Goal: Transaction & Acquisition: Subscribe to service/newsletter

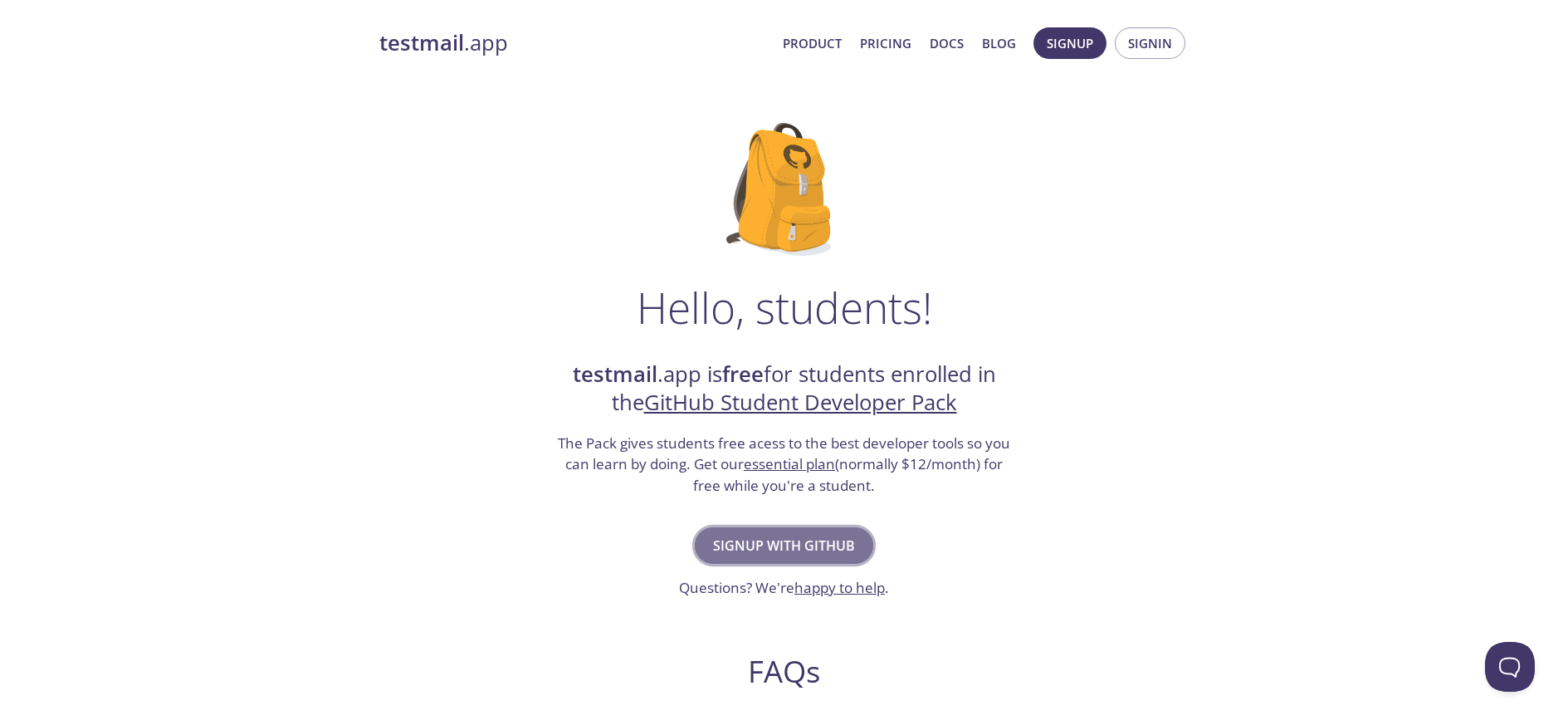
click at [831, 542] on span "Signup with GitHub" at bounding box center [784, 545] width 142 height 23
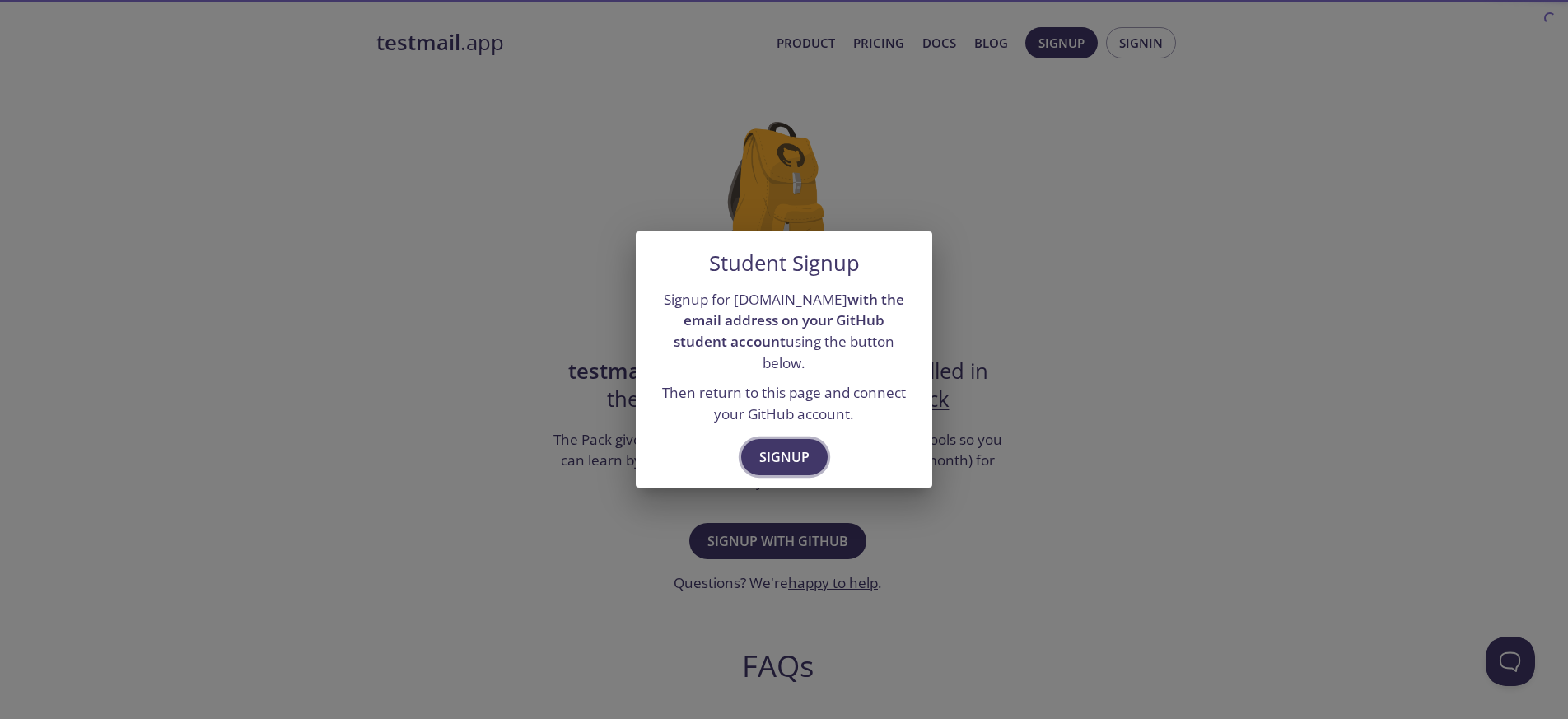
click at [789, 455] on span "Signup" at bounding box center [784, 457] width 50 height 23
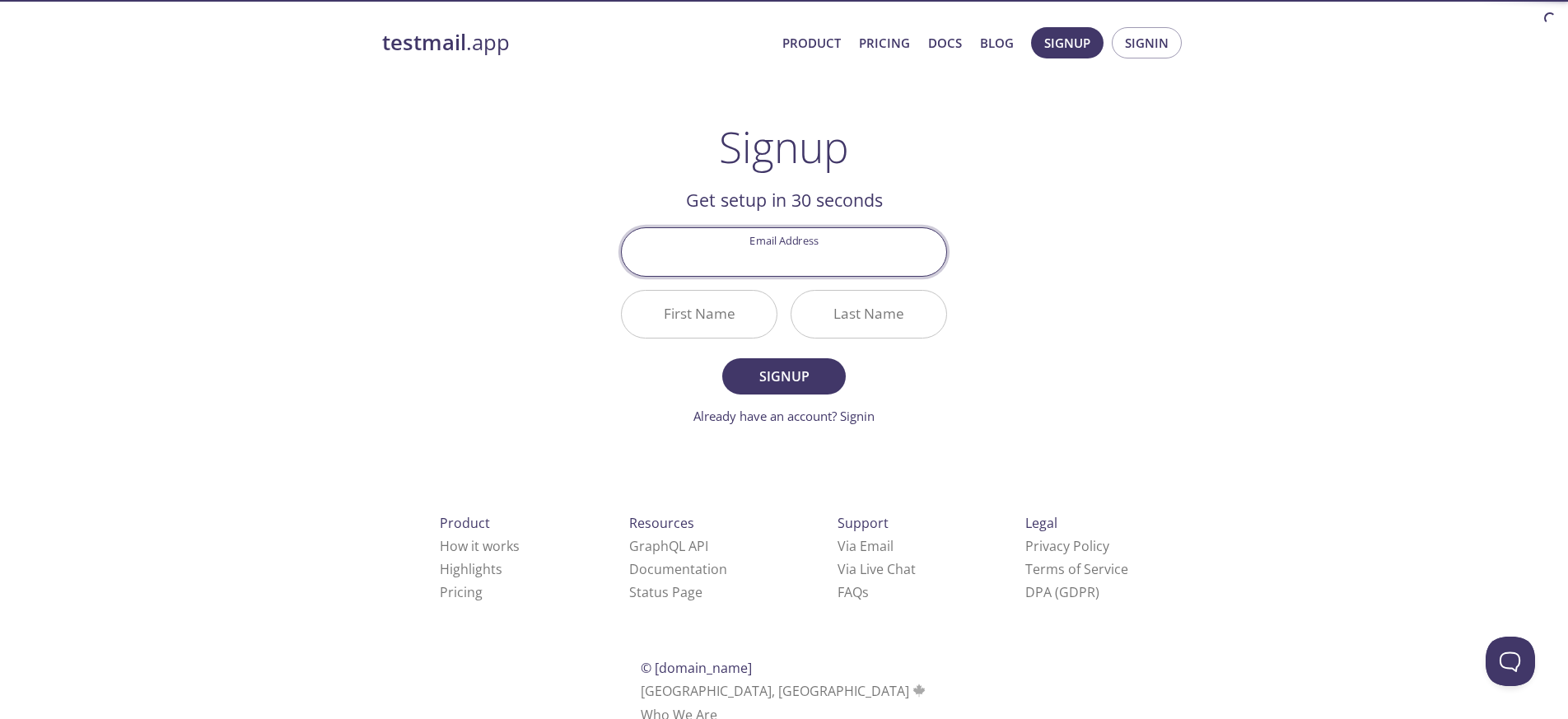
click at [828, 263] on input "Email Address" at bounding box center [784, 252] width 324 height 47
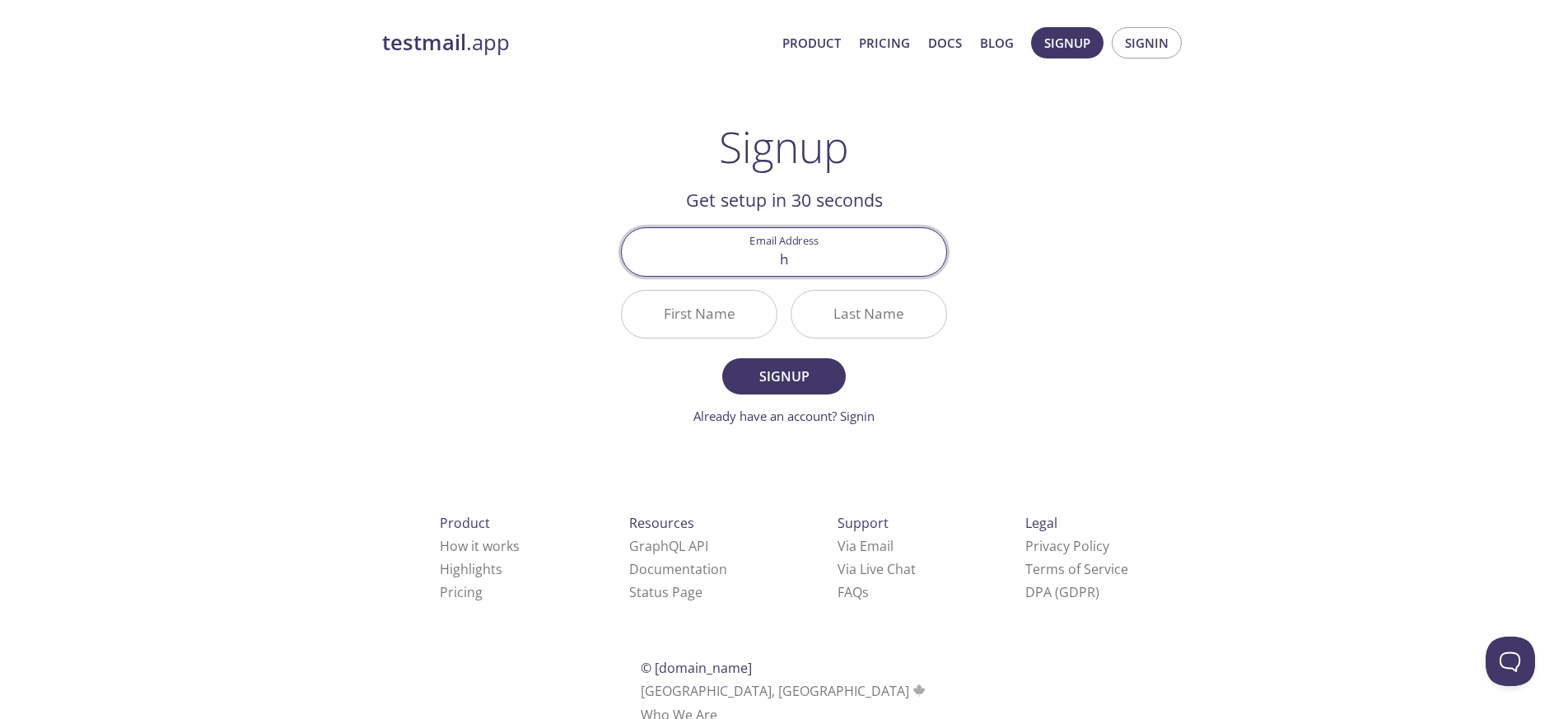
type input "[EMAIL_ADDRESS][DOMAIN_NAME]"
click at [700, 317] on input "First Name" at bounding box center [698, 315] width 154 height 47
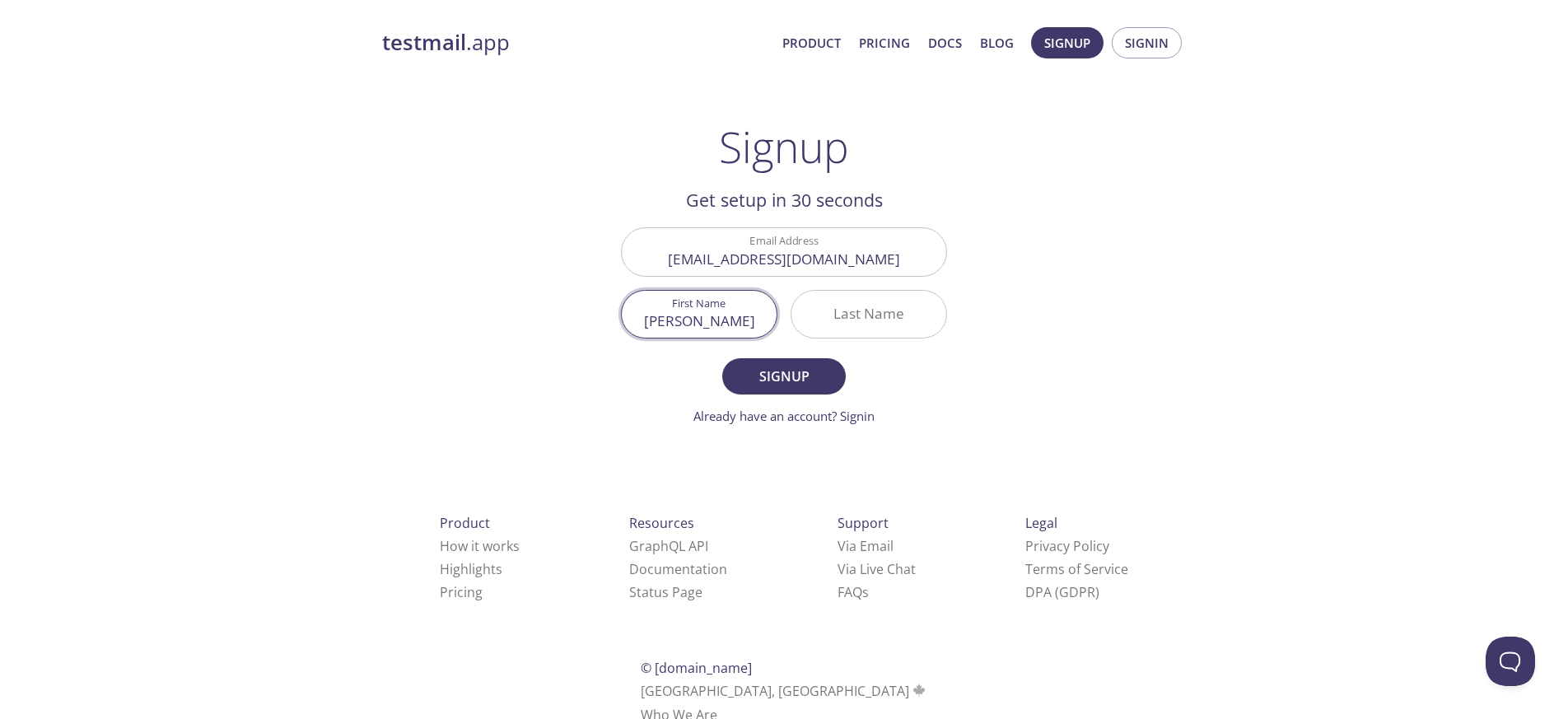
type input "[PERSON_NAME]"
click at [862, 305] on input "Last Name" at bounding box center [868, 315] width 154 height 47
type input "Shekhar"
click at [804, 365] on span "Signup" at bounding box center [784, 376] width 87 height 23
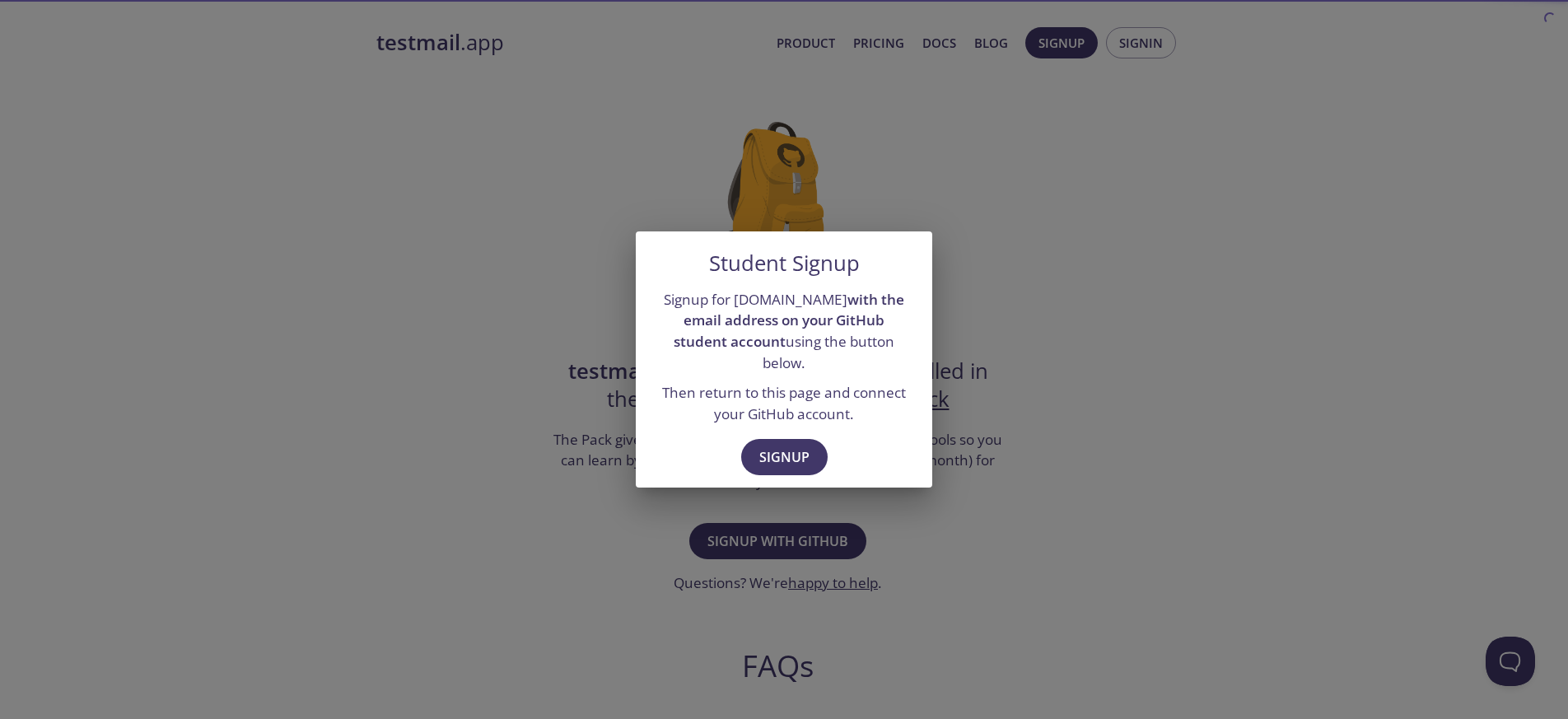
click at [1028, 244] on div "Student Signup Signup for [DOMAIN_NAME] with the email address on your GitHub s…" at bounding box center [784, 359] width 1568 height 719
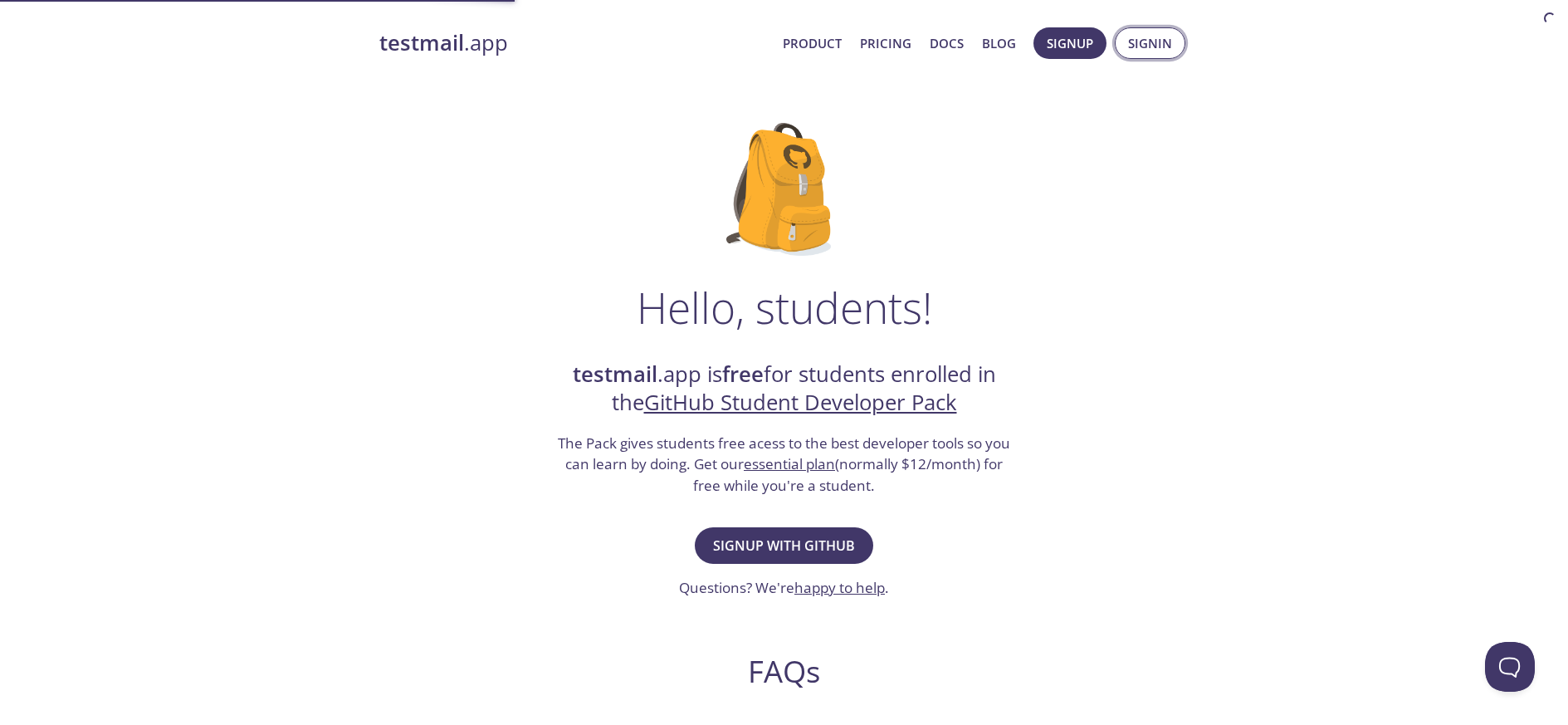
click at [1137, 50] on span "Signin" at bounding box center [1150, 43] width 44 height 22
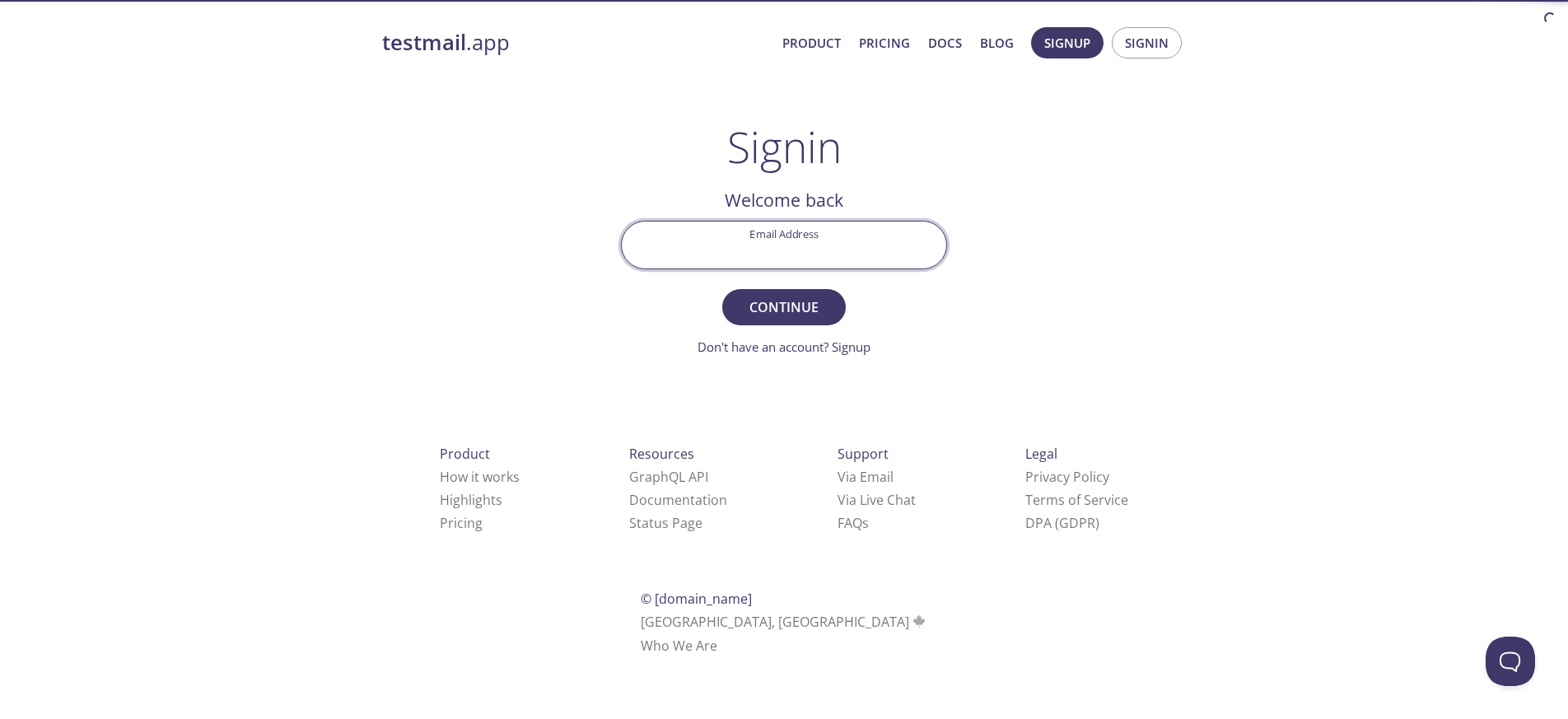
click at [819, 227] on input "Email Address" at bounding box center [784, 245] width 324 height 47
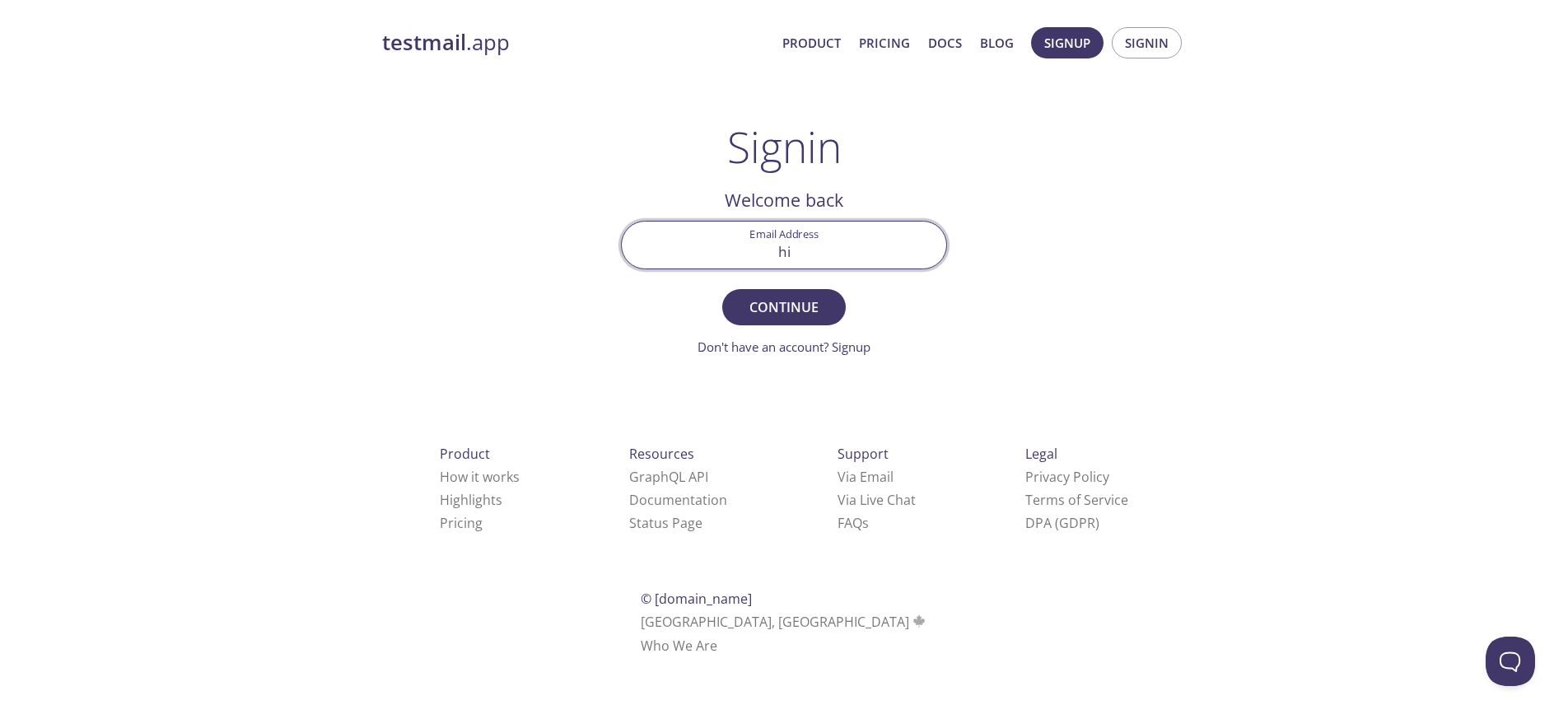
type input "[EMAIL_ADDRESS][DOMAIN_NAME]"
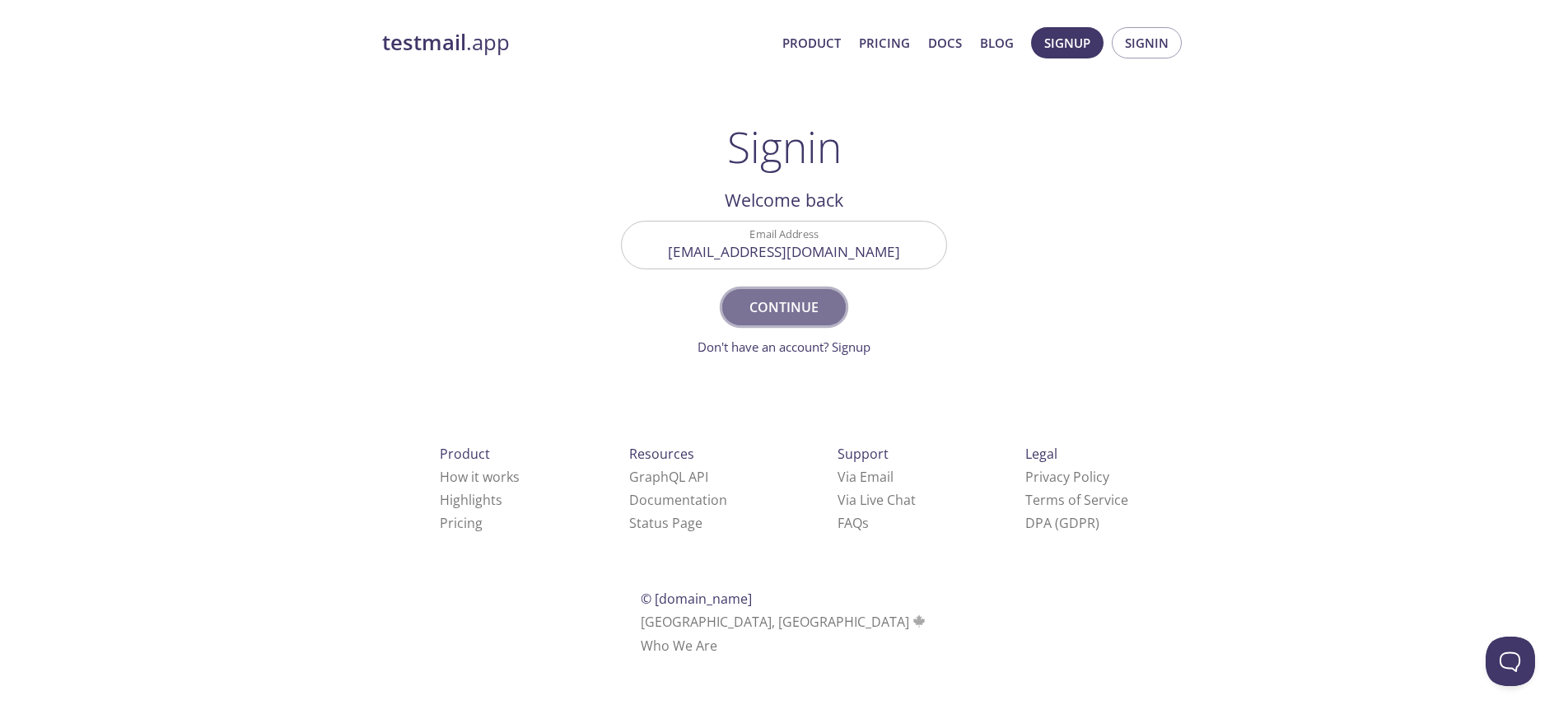
click at [802, 300] on span "Continue" at bounding box center [784, 307] width 87 height 23
click at [856, 252] on input "Signin Security Code" at bounding box center [784, 245] width 324 height 47
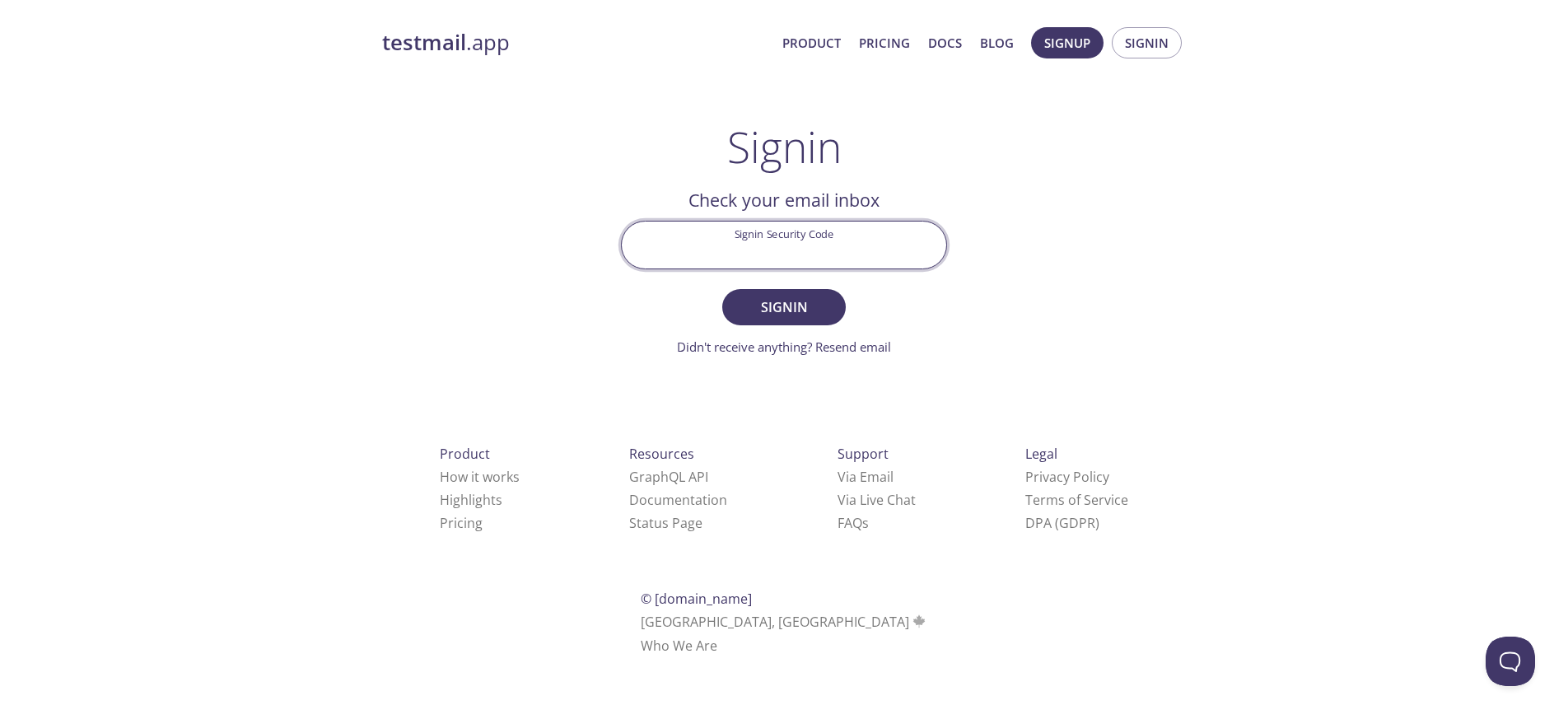
paste input "QSD6CX8"
type input "QSD6CX8"
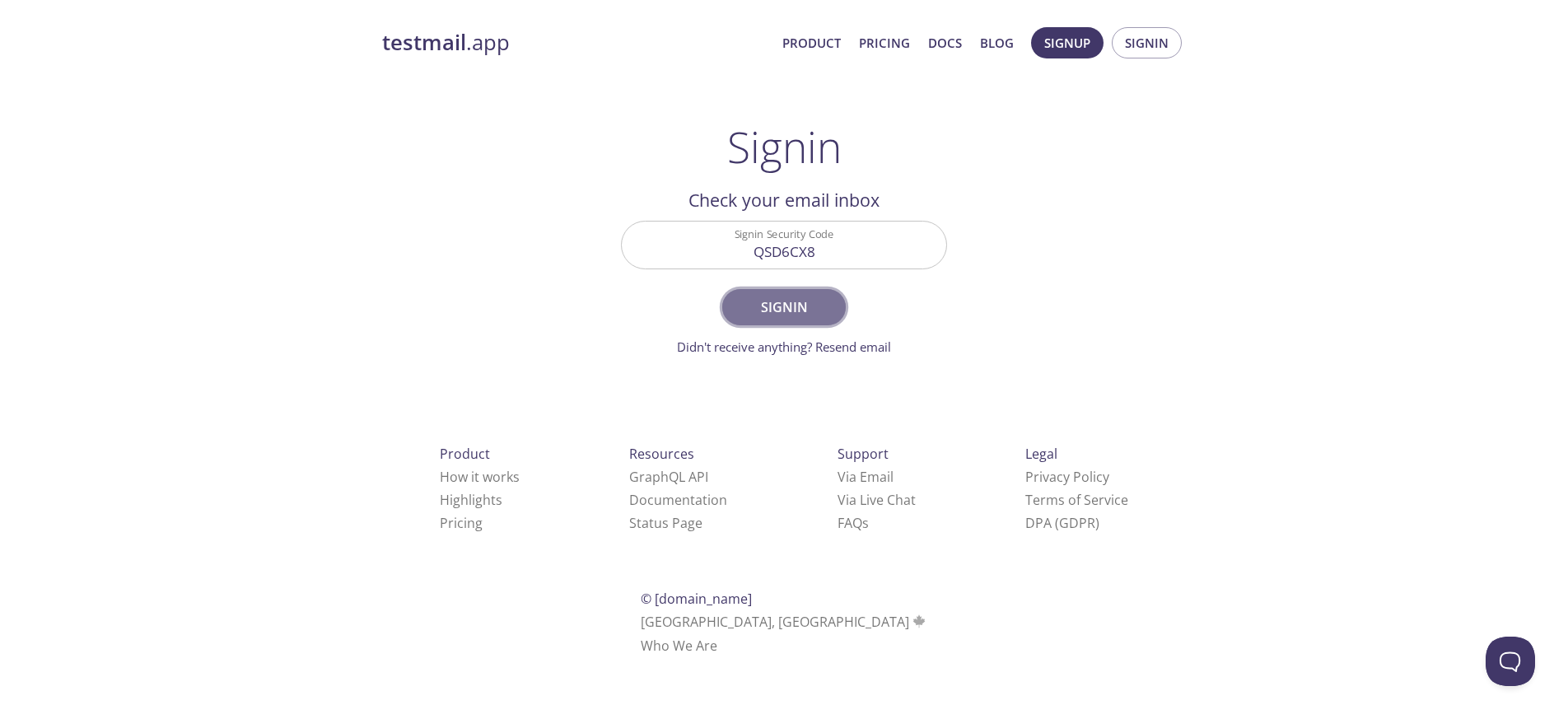
click at [791, 290] on button "Signin" at bounding box center [784, 307] width 123 height 36
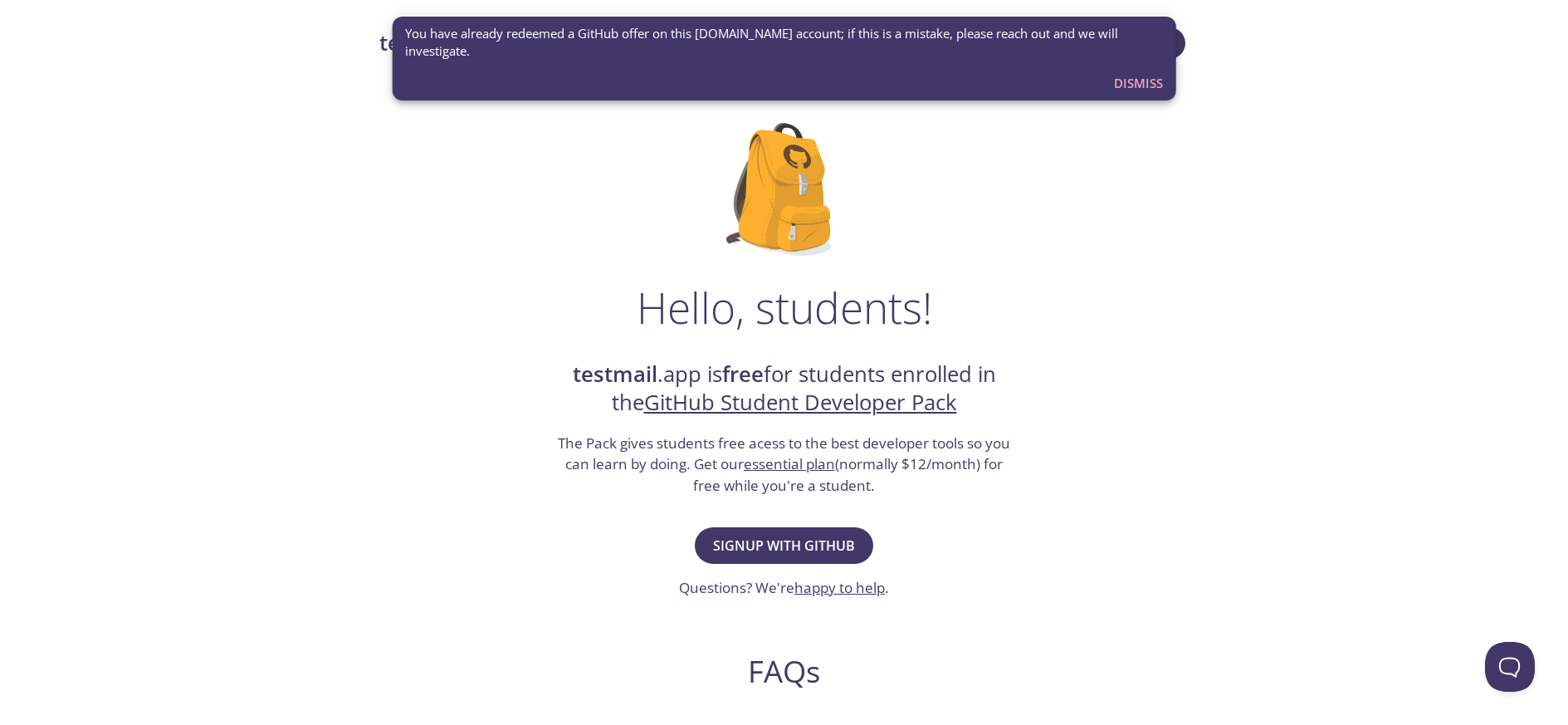
click at [1141, 86] on span "Dismiss" at bounding box center [1137, 83] width 49 height 22
